Goal: Task Accomplishment & Management: Manage account settings

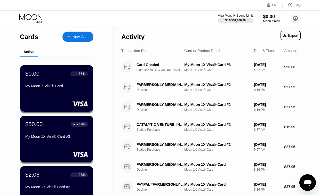
click at [270, 18] on div "$0.00" at bounding box center [271, 16] width 17 height 5
